Goal: Communication & Community: Answer question/provide support

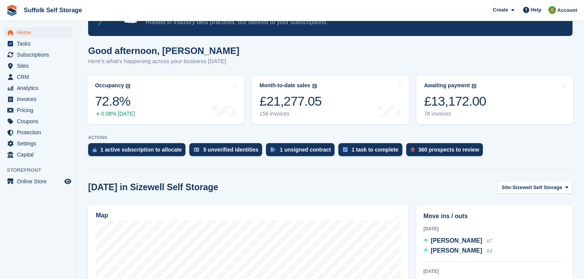
scroll to position [153, 0]
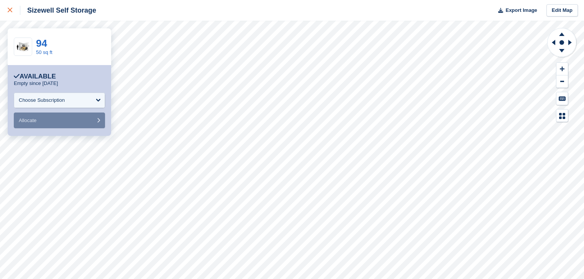
click at [10, 13] on div at bounding box center [14, 10] width 13 height 9
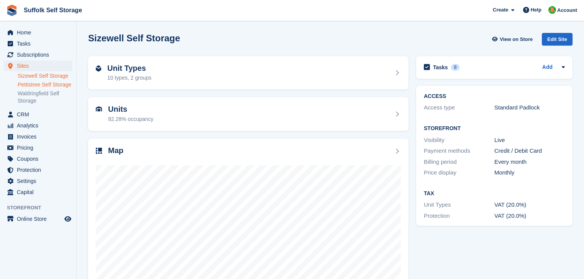
click at [46, 85] on link "Pettistree Self Storage" at bounding box center [45, 84] width 55 height 7
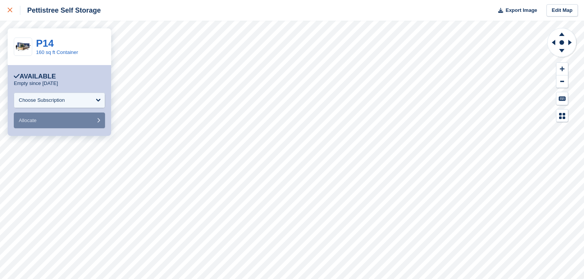
click at [7, 13] on link at bounding box center [10, 10] width 20 height 21
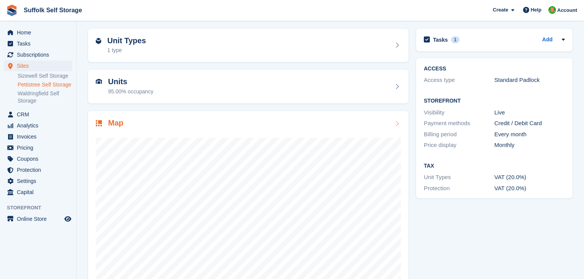
scroll to position [48, 0]
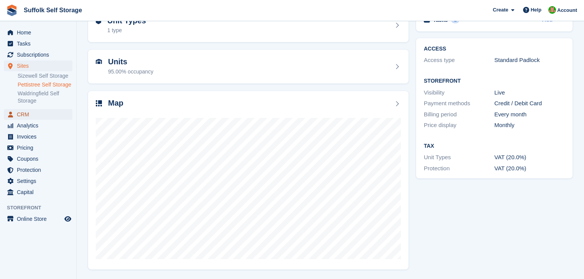
click at [23, 112] on span "CRM" at bounding box center [40, 114] width 46 height 11
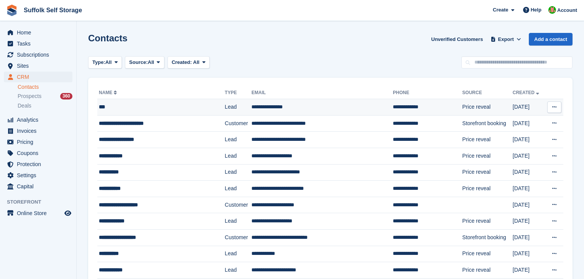
click at [105, 109] on div "***" at bounding box center [153, 107] width 109 height 8
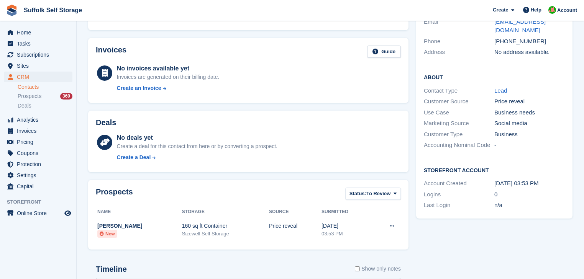
scroll to position [208, 0]
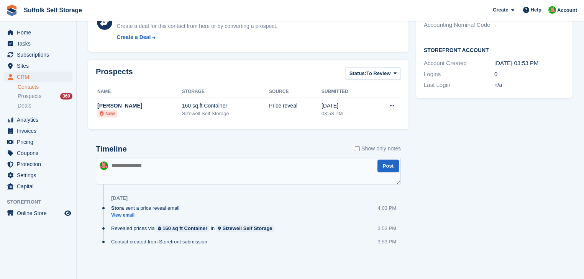
click at [144, 167] on textarea at bounding box center [248, 171] width 305 height 27
type textarea "**********"
click at [392, 164] on button "Post" at bounding box center [387, 166] width 21 height 13
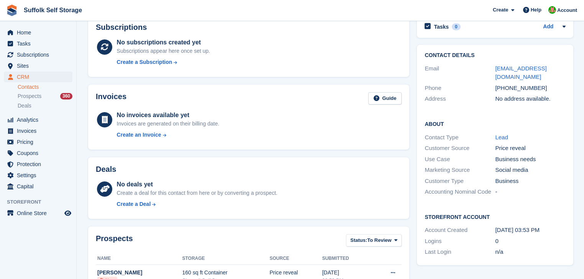
scroll to position [25, 0]
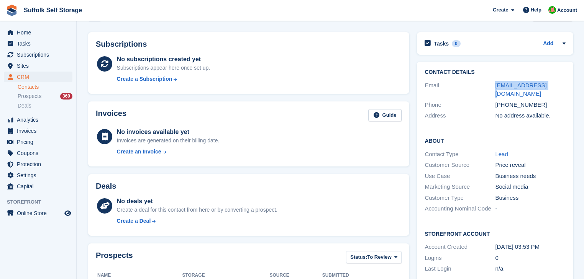
drag, startPoint x: 542, startPoint y: 85, endPoint x: 495, endPoint y: 90, distance: 47.3
click at [495, 90] on div "Email [EMAIL_ADDRESS][DOMAIN_NAME]" at bounding box center [495, 90] width 141 height 20
copy link "[EMAIL_ADDRESS][DOMAIN_NAME]"
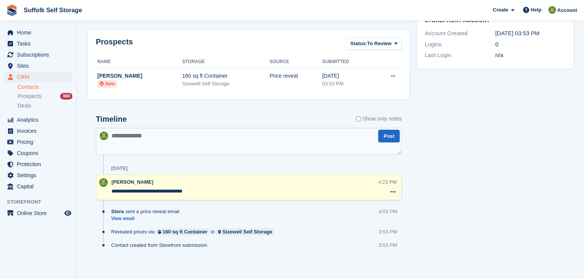
scroll to position [241, 0]
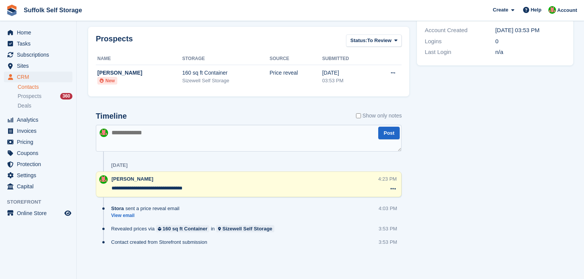
click at [146, 131] on textarea at bounding box center [249, 138] width 306 height 27
type textarea "*"
type textarea "**********"
click at [388, 136] on button "Post" at bounding box center [388, 133] width 21 height 13
